Goal: Find specific page/section: Find specific page/section

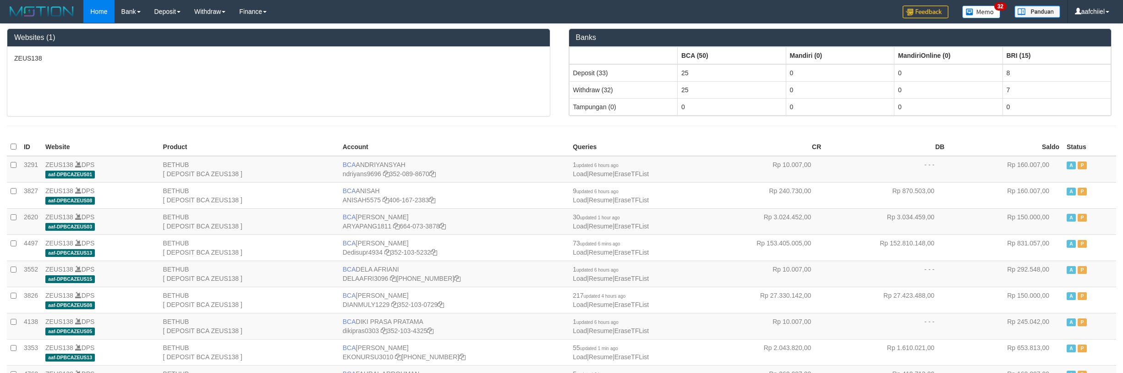
click at [230, 82] on div "ZEUS138" at bounding box center [278, 81] width 543 height 69
click at [220, 84] on div "ZEUS138" at bounding box center [278, 81] width 543 height 69
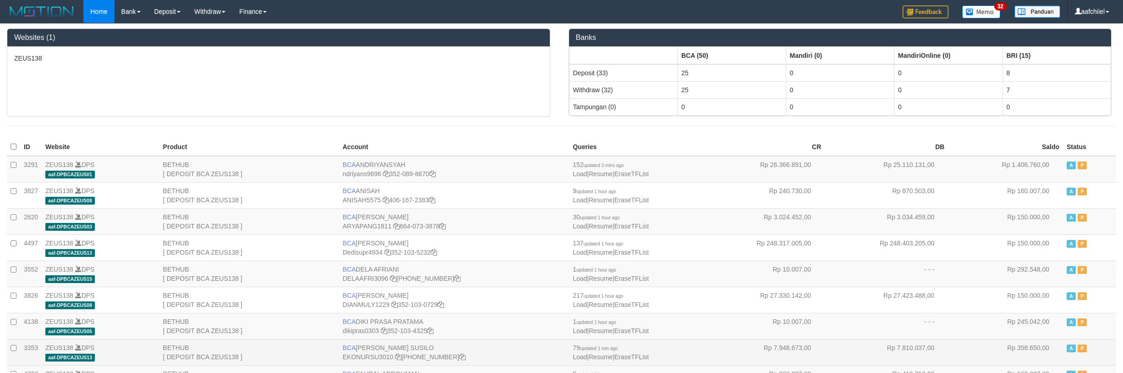
click at [361, 347] on td "BCA [PERSON_NAME] SUSILO EKONURSU3010 [PHONE_NUMBER]" at bounding box center [454, 352] width 230 height 26
drag, startPoint x: 361, startPoint y: 347, endPoint x: 367, endPoint y: 352, distance: 8.2
click at [362, 348] on td "BCA [PERSON_NAME] SUSILO EKONURSU3010 [PHONE_NUMBER]" at bounding box center [454, 352] width 230 height 26
copy td "BCA [PERSON_NAME] SUSILO"
